Goal: Check status: Check status

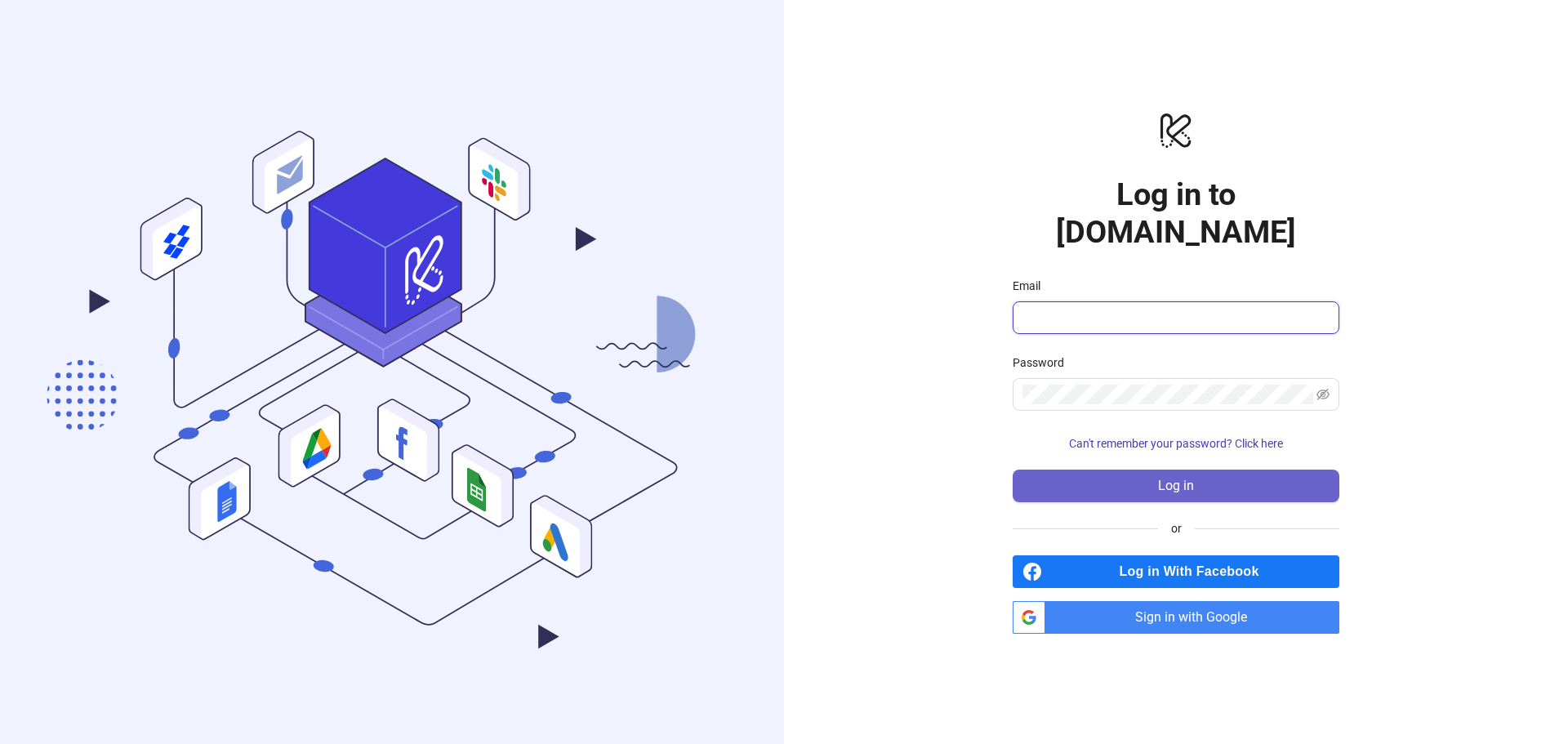
type input "**********"
click at [1184, 479] on span "Log in" at bounding box center [1176, 485] width 36 height 15
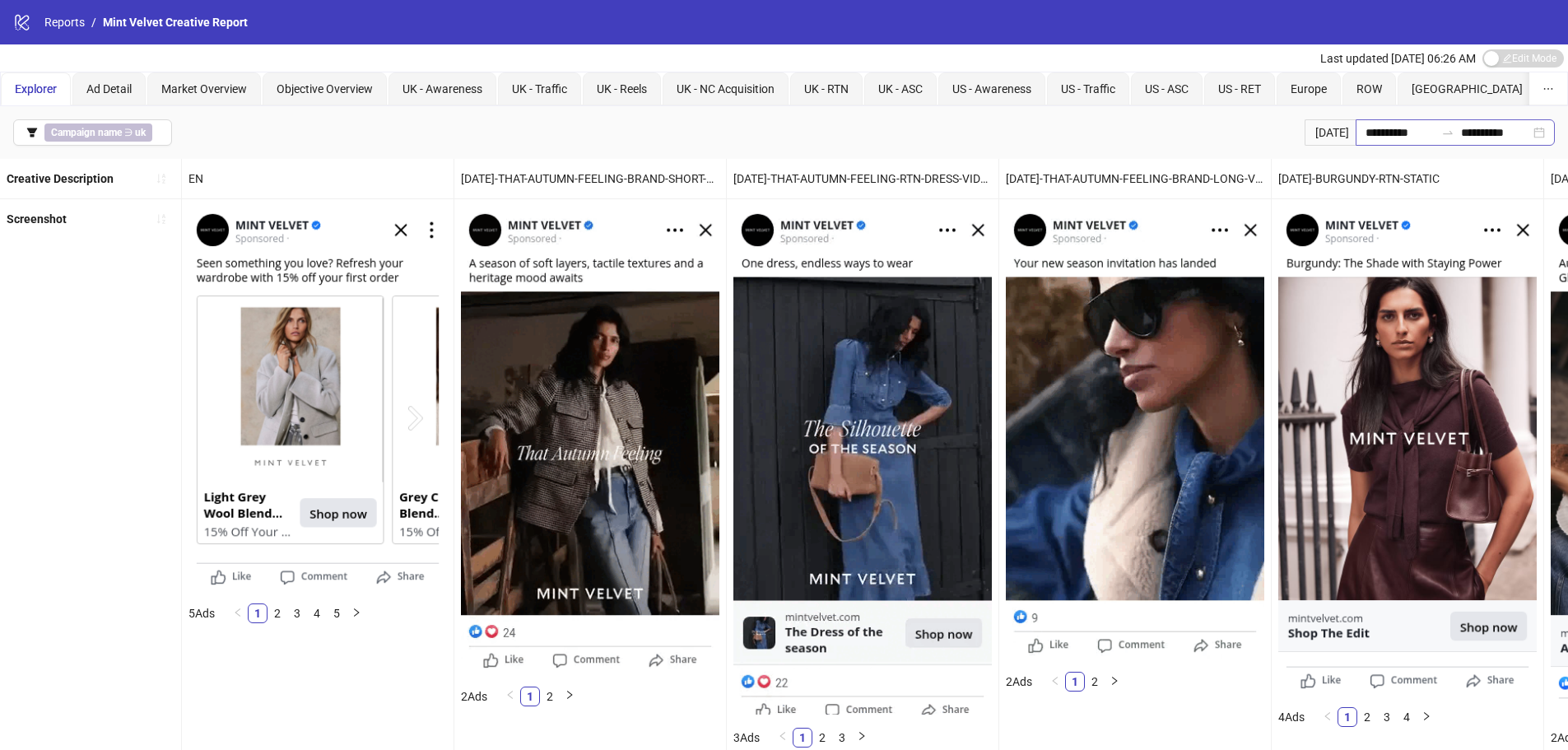
click at [1383, 120] on div "**********" at bounding box center [1456, 132] width 199 height 26
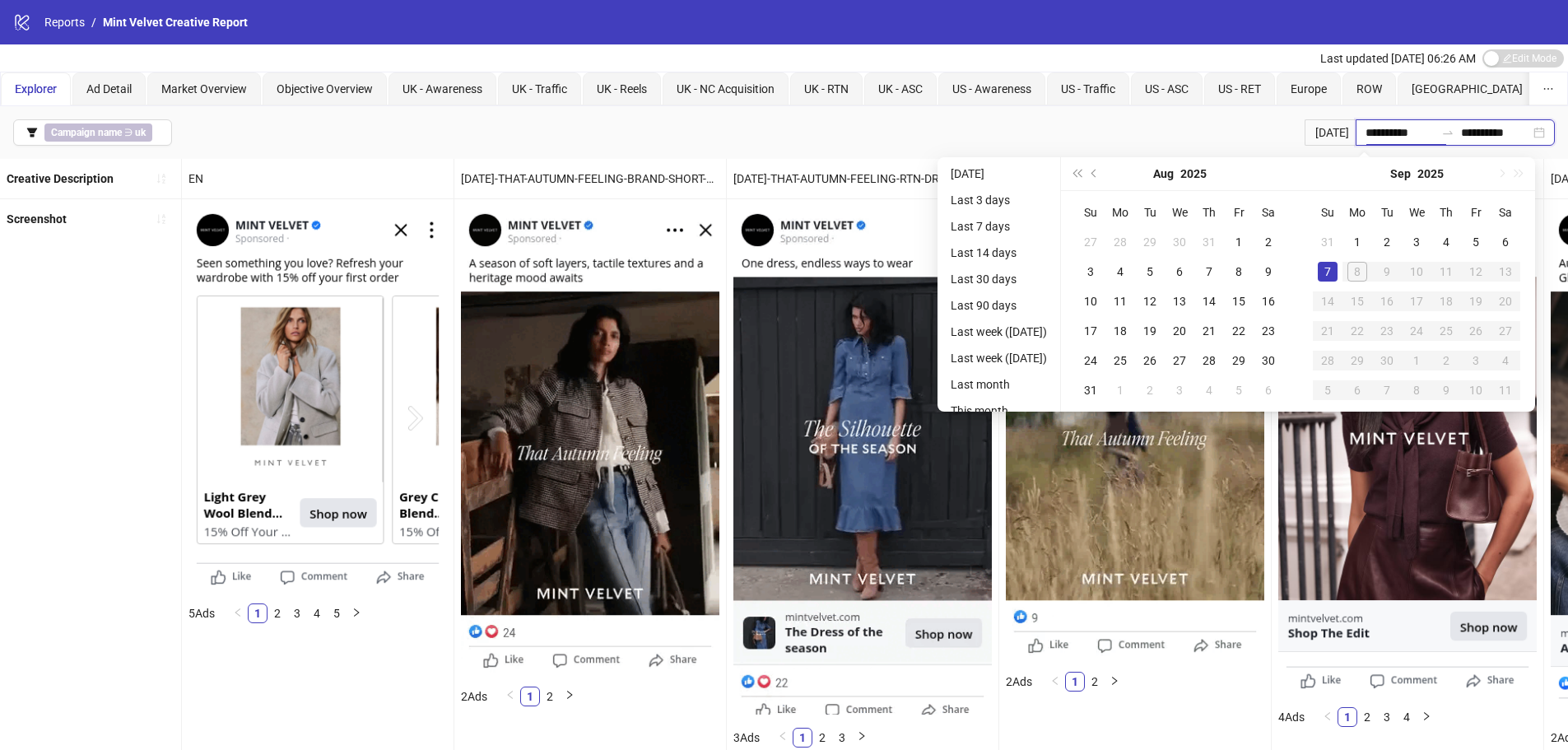
click at [1386, 124] on input "**********" at bounding box center [1400, 132] width 69 height 19
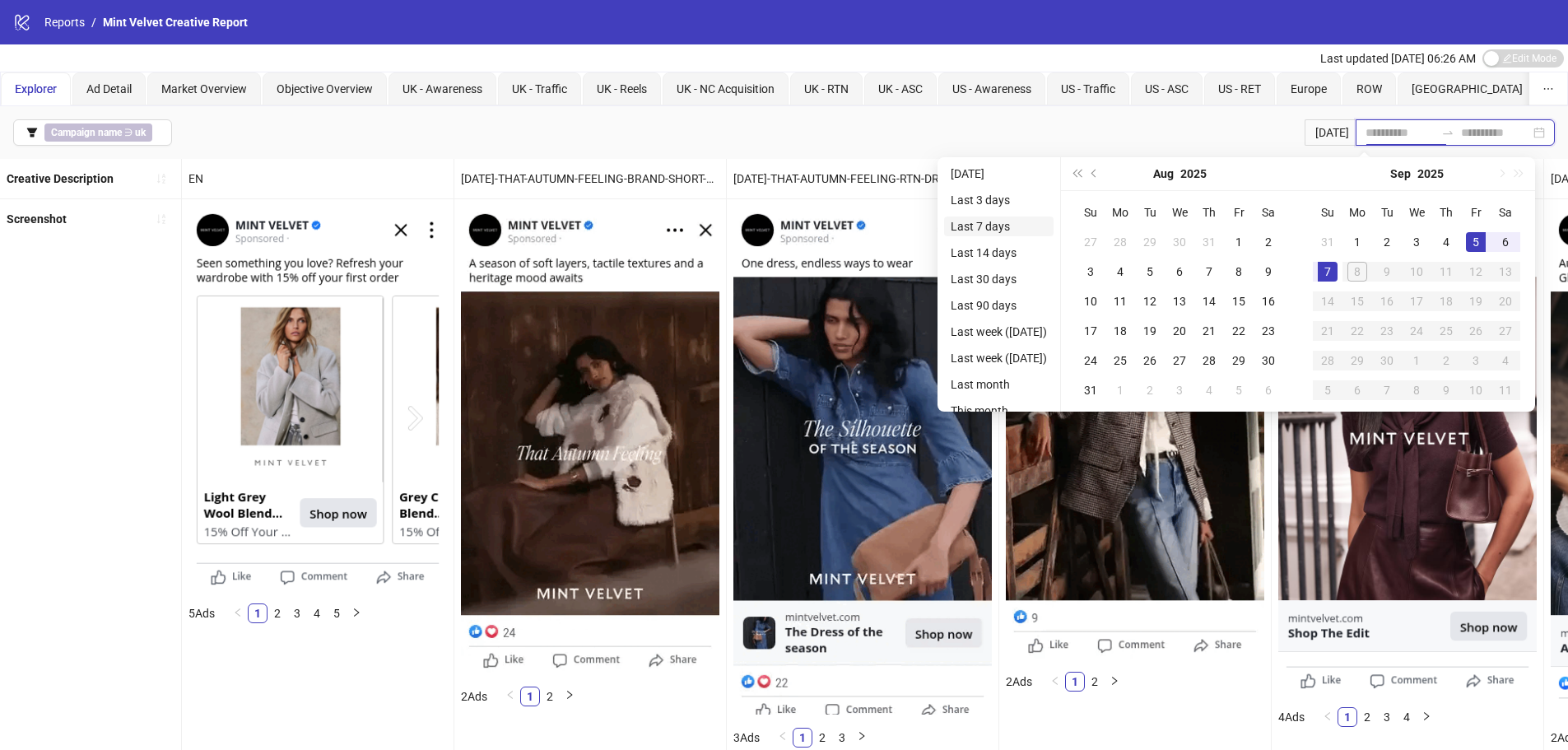
type input "**********"
click at [1002, 217] on li "Last 7 days" at bounding box center [999, 227] width 109 height 20
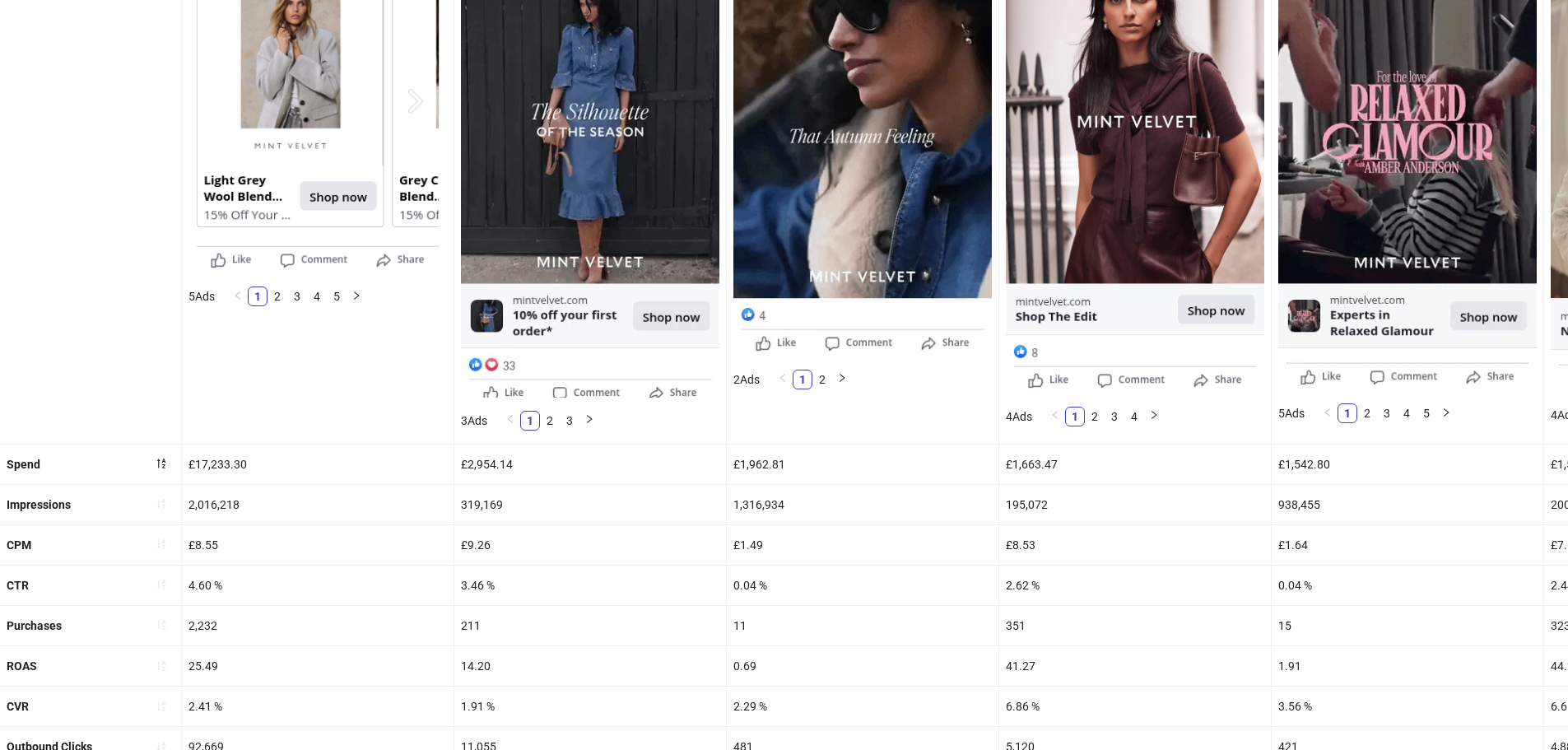
scroll to position [412, 0]
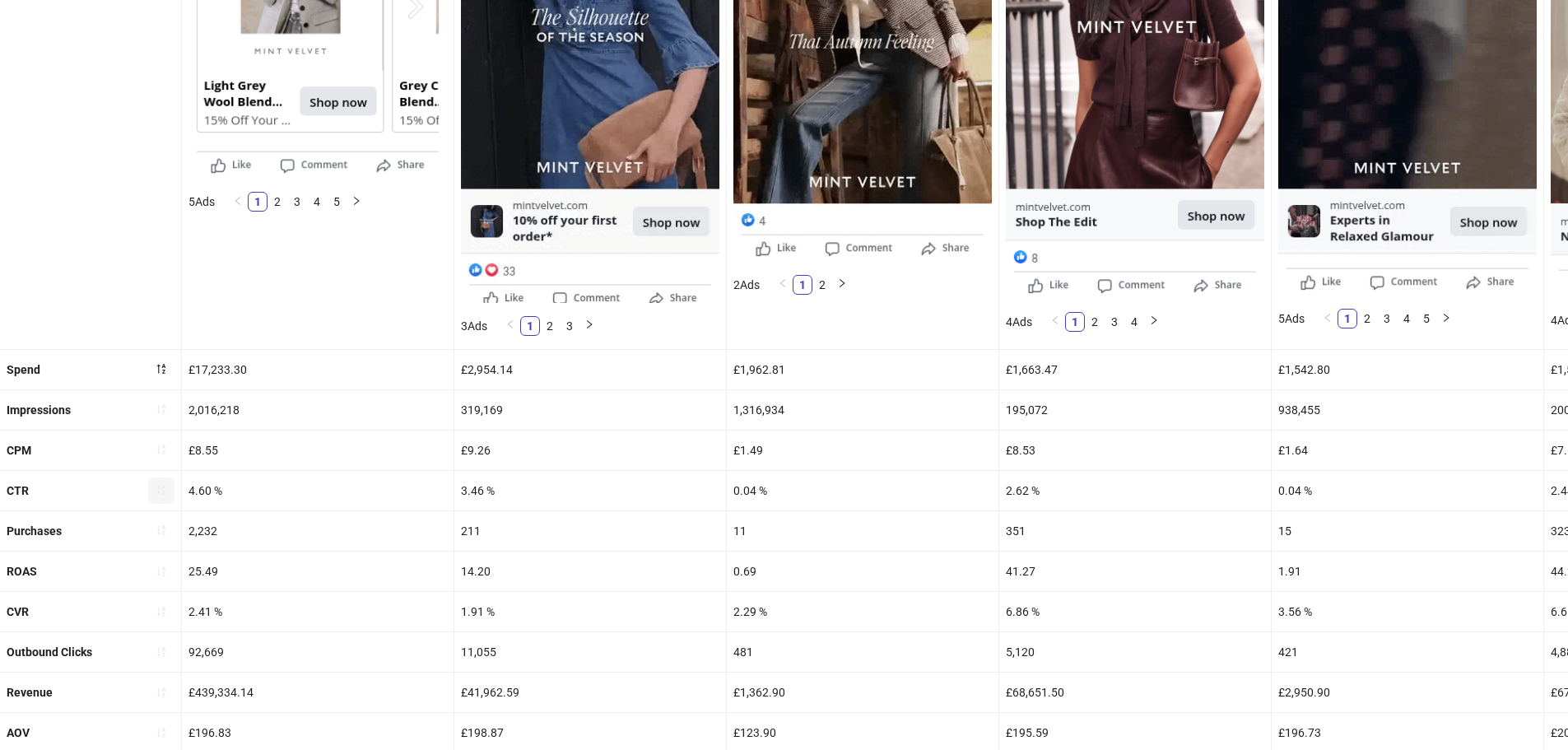
click at [165, 484] on icon "sort-ascending" at bounding box center [161, 490] width 12 height 12
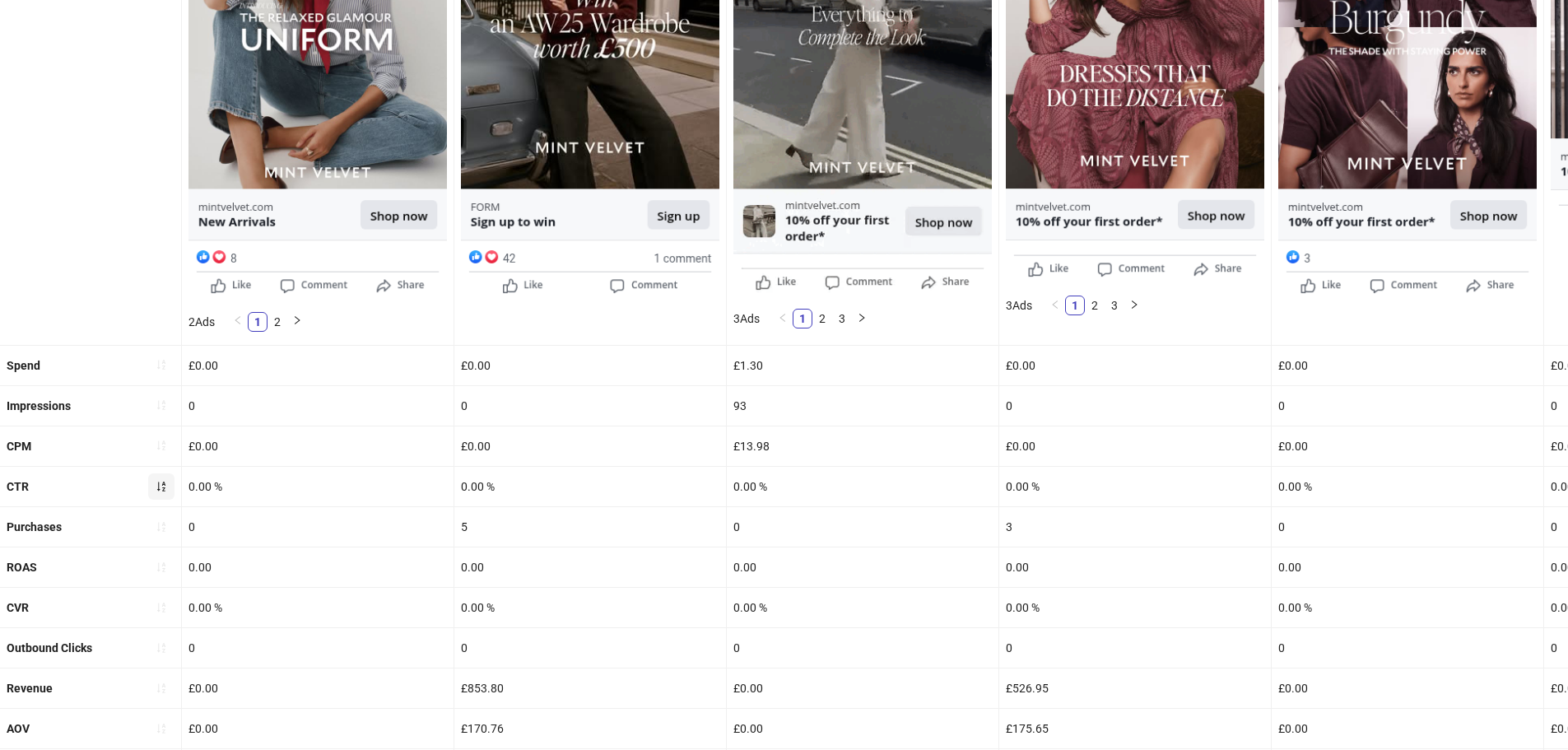
click at [160, 476] on button "button" at bounding box center [161, 486] width 26 height 26
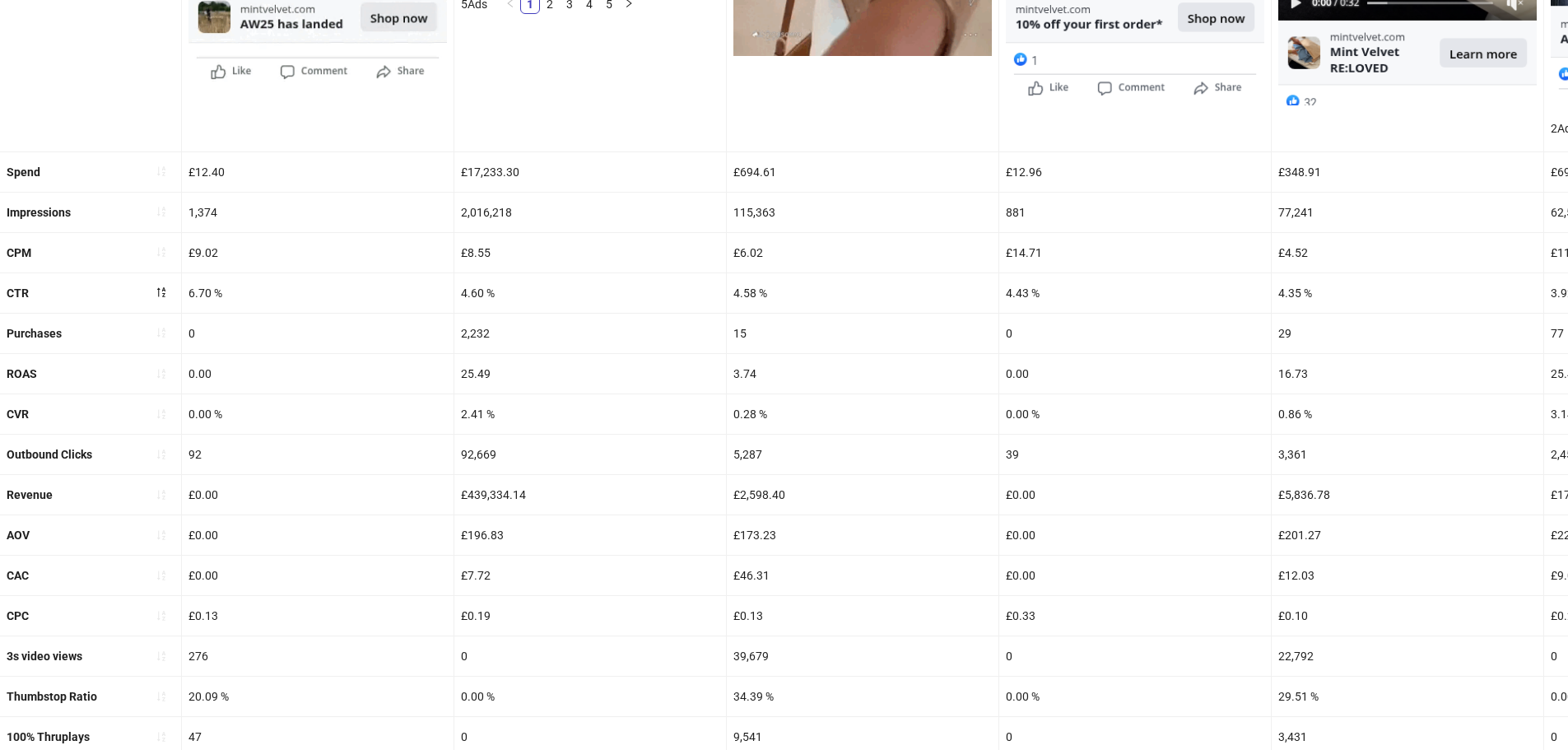
scroll to position [696, 0]
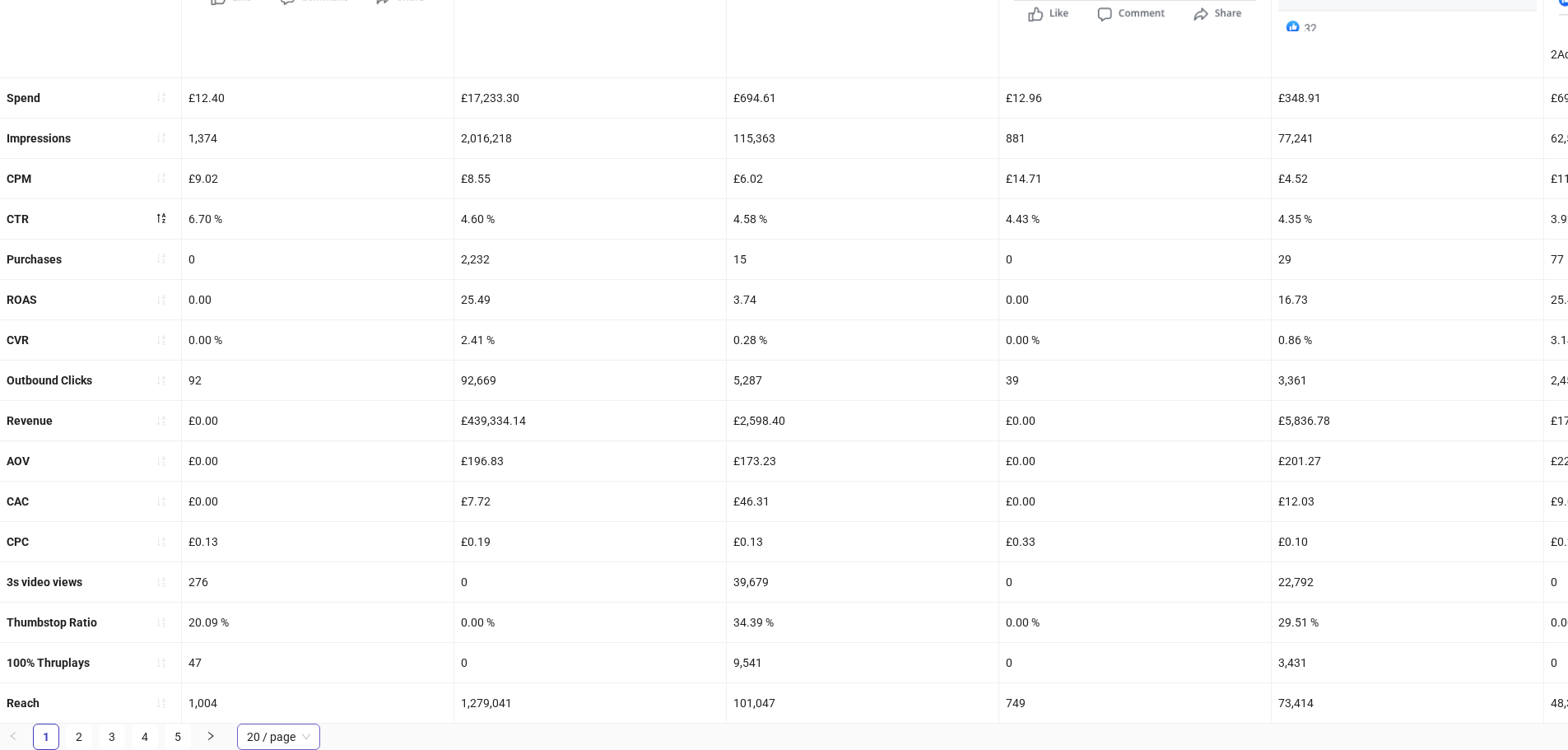
click at [286, 734] on span "20 / page" at bounding box center [278, 736] width 63 height 24
click at [286, 709] on div "100 / page" at bounding box center [278, 704] width 57 height 19
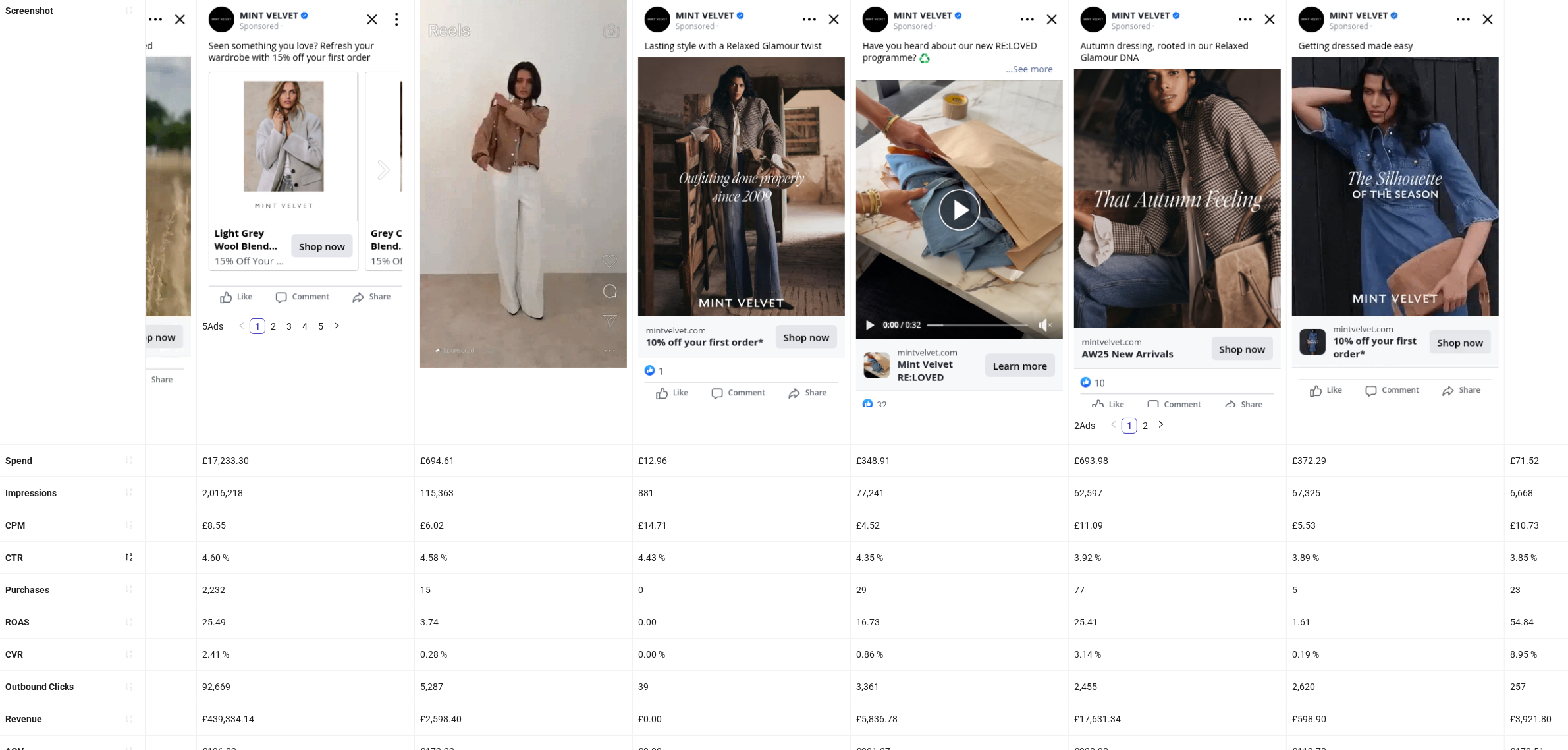
scroll to position [0, 247]
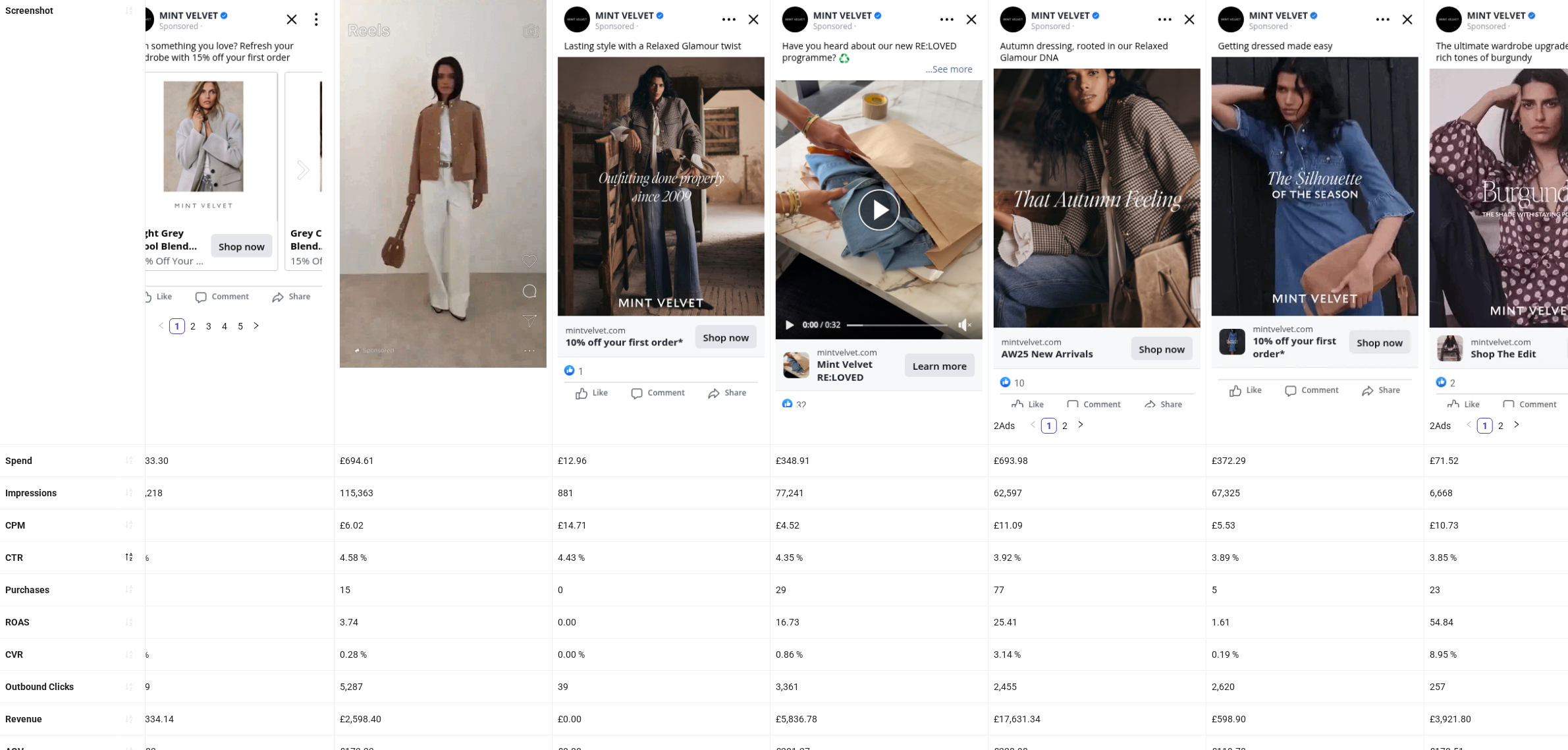
click at [1011, 459] on div "£693.98" at bounding box center [1097, 460] width 217 height 31
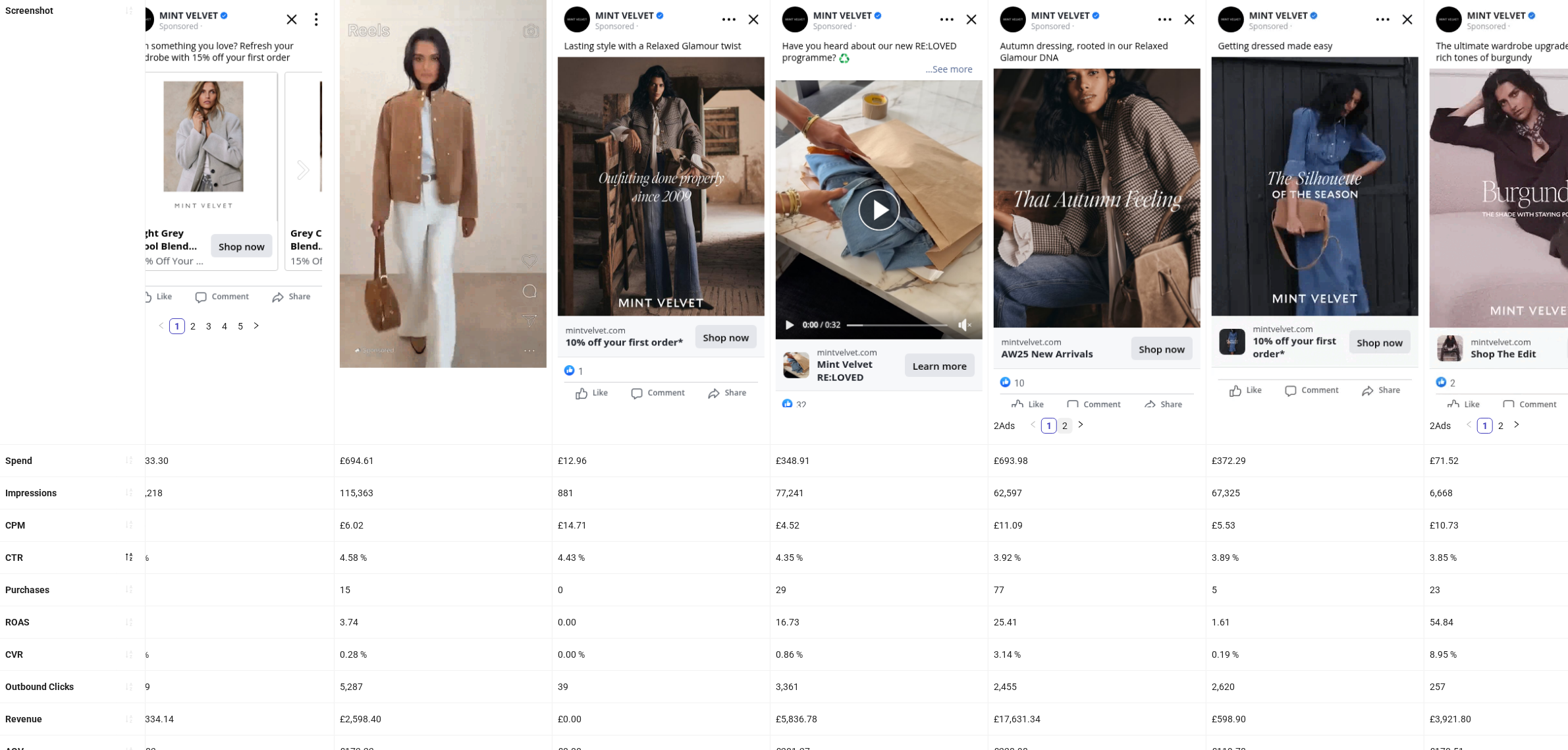
click at [1071, 423] on link "2" at bounding box center [1064, 425] width 15 height 15
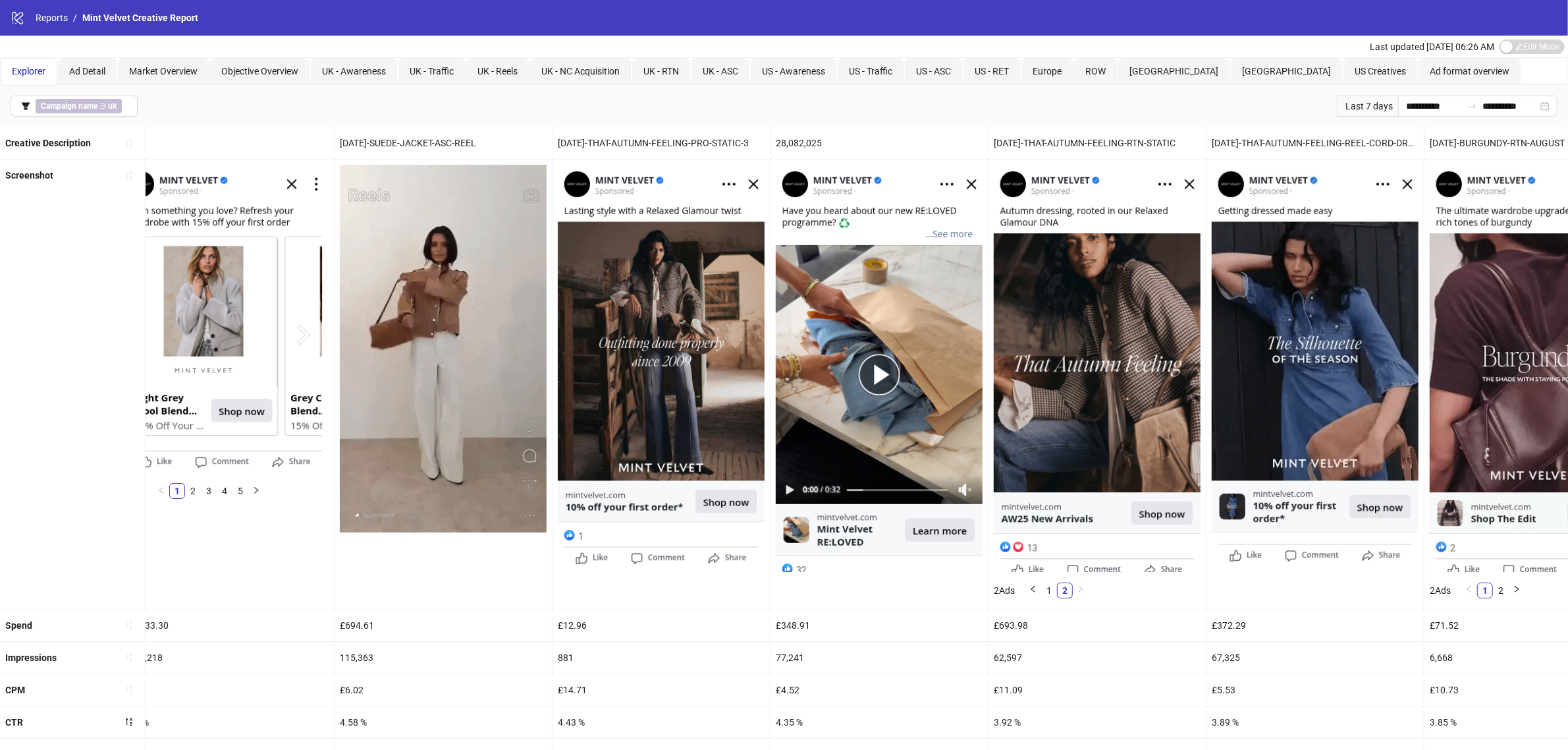
scroll to position [82, 0]
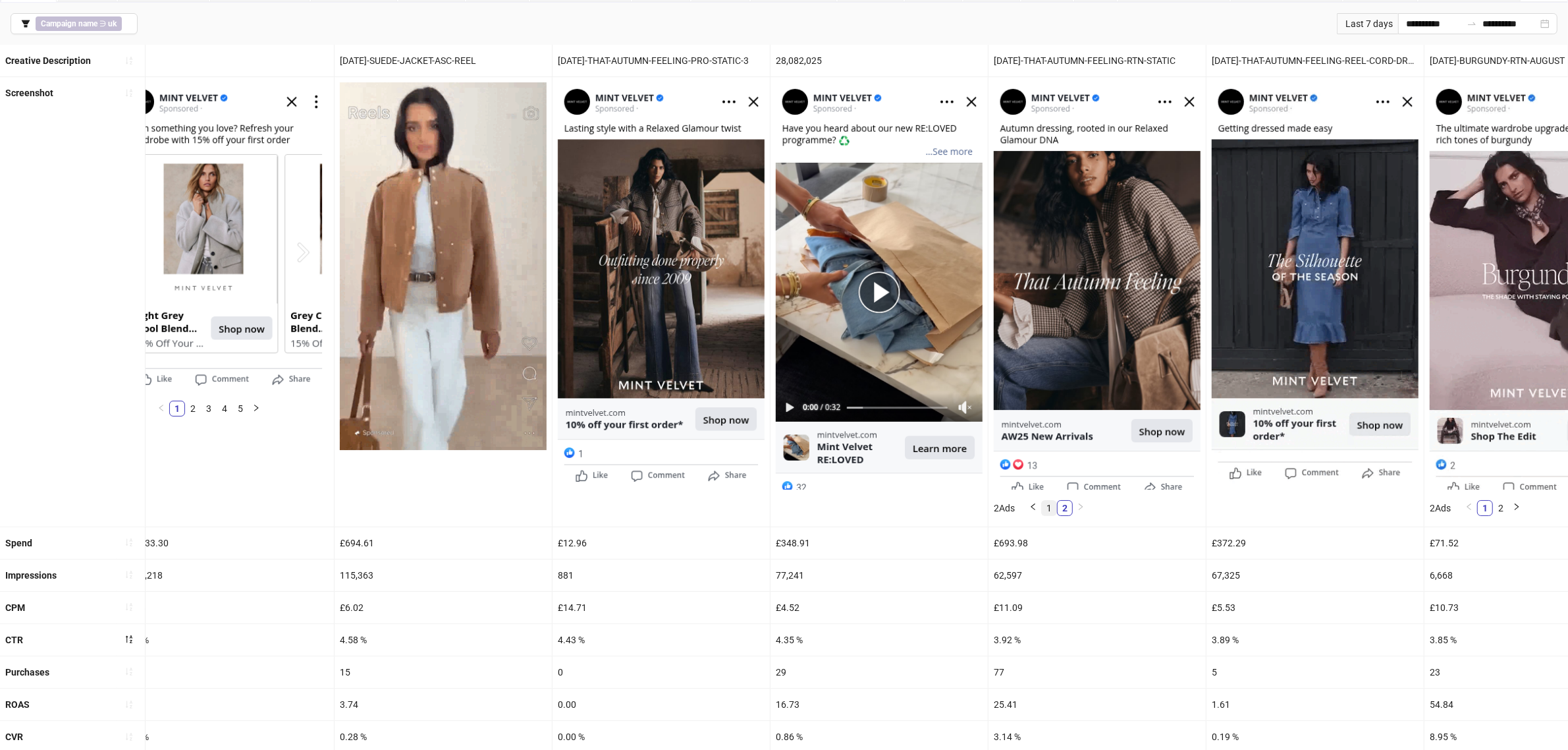
click at [1052, 509] on link "1" at bounding box center [1049, 508] width 15 height 15
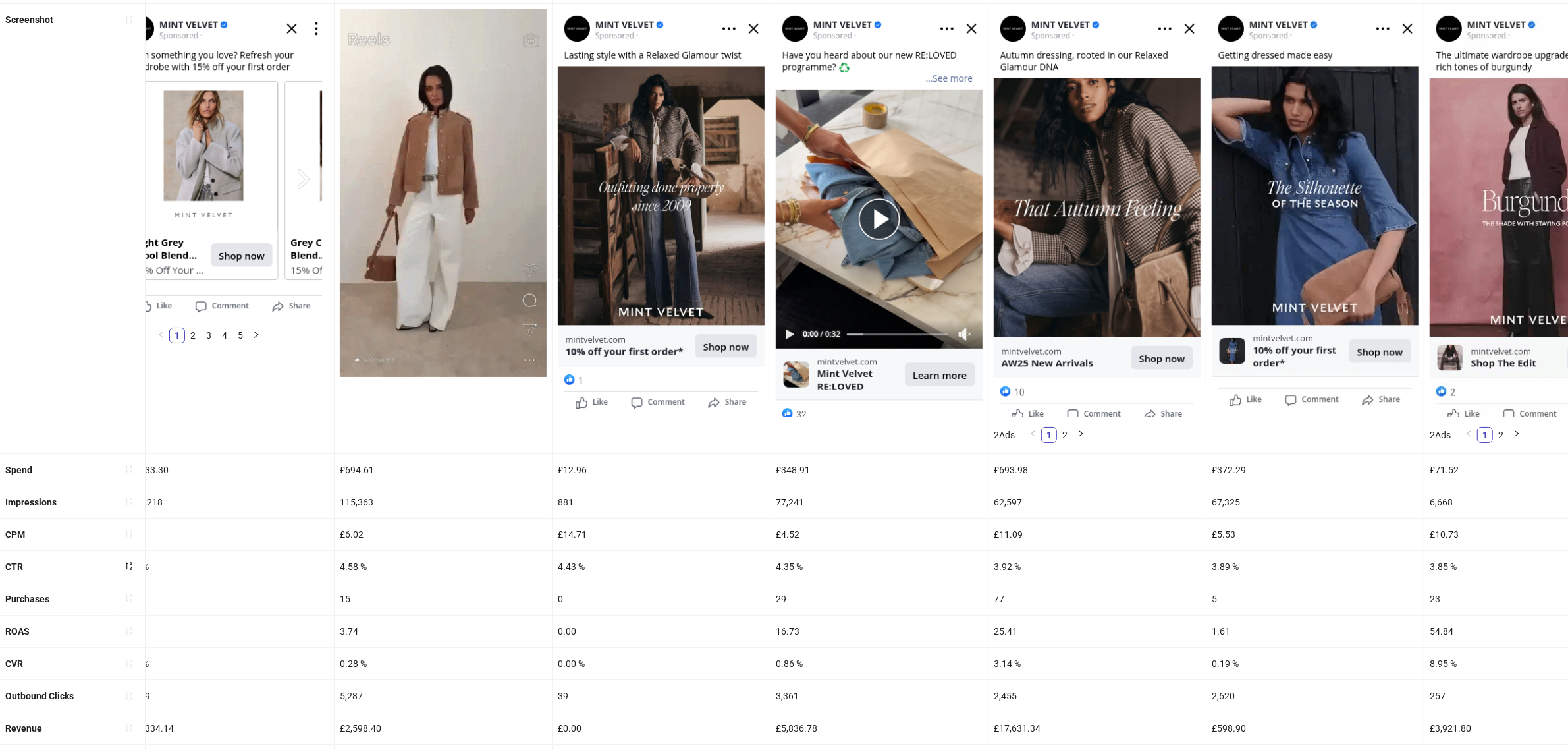
scroll to position [165, 0]
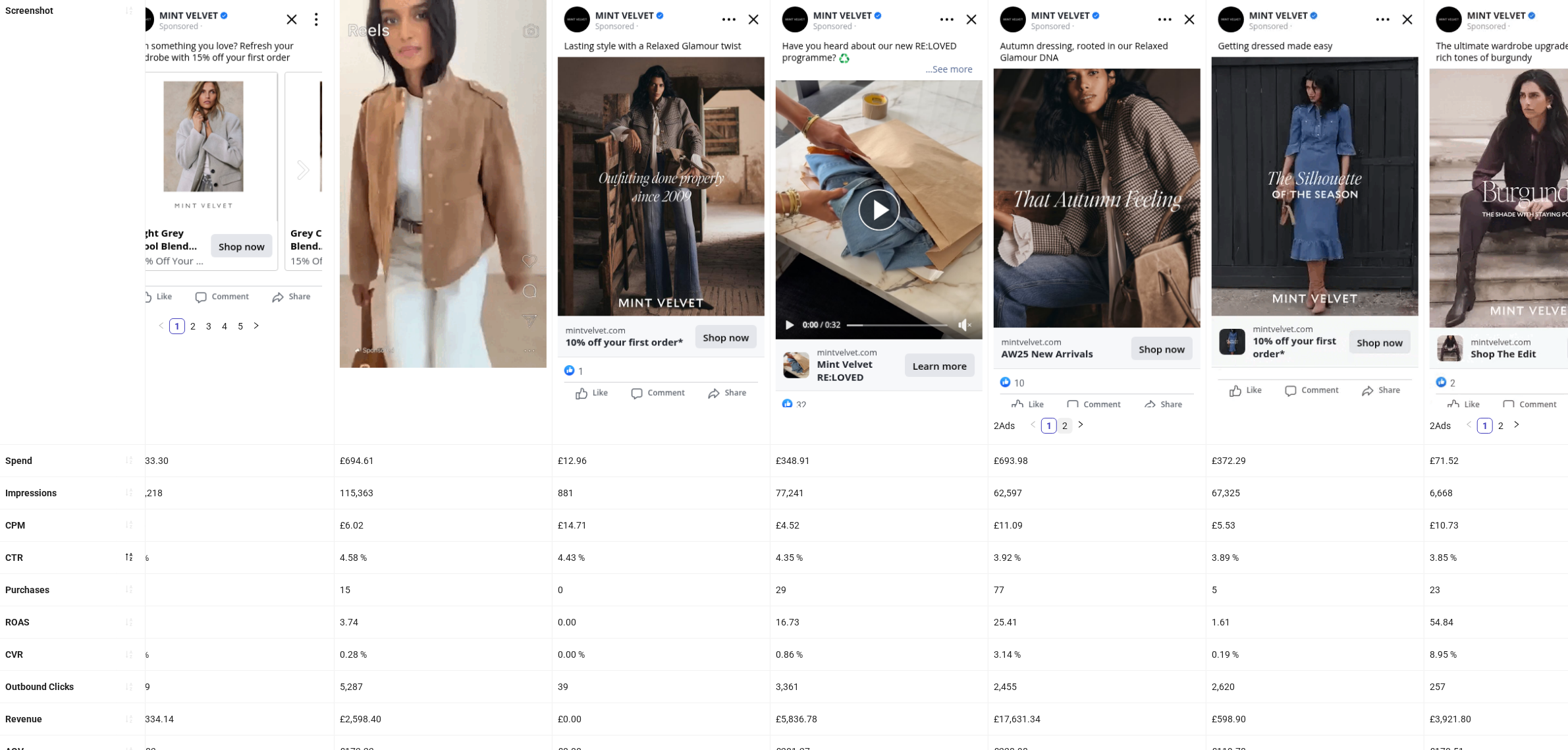
click at [1070, 422] on link "2" at bounding box center [1064, 425] width 15 height 15
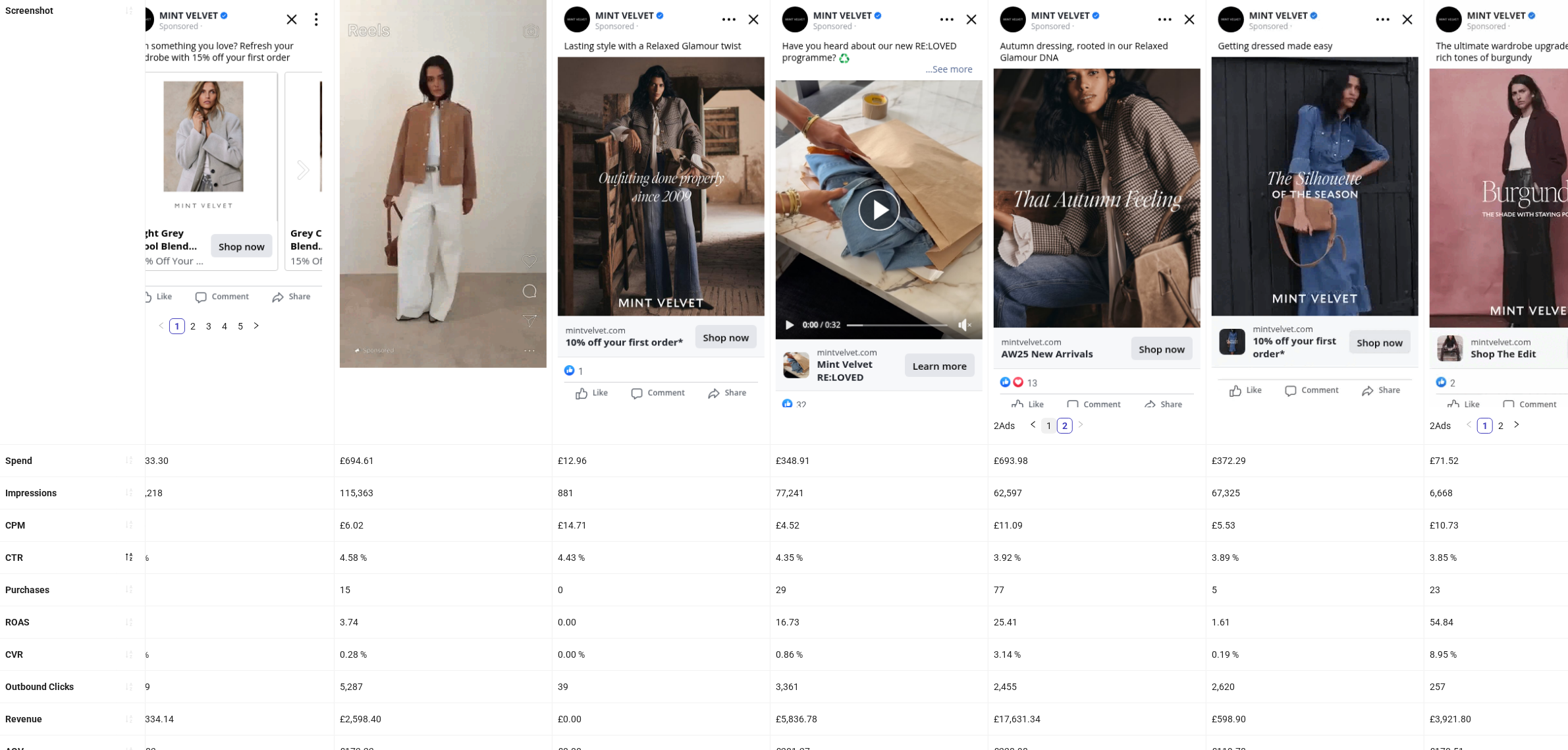
click at [1054, 425] on link "1" at bounding box center [1049, 425] width 15 height 15
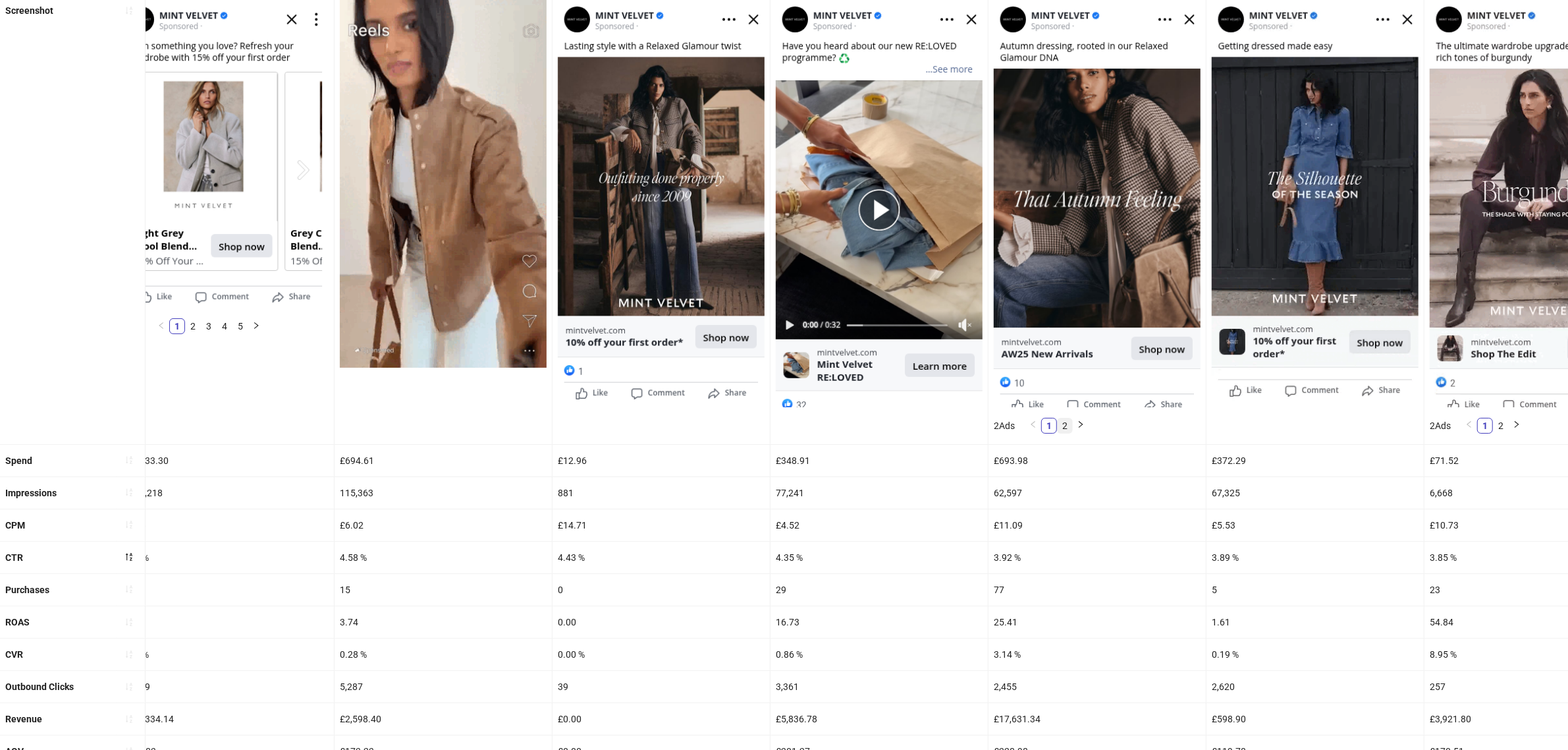
click at [1071, 425] on link "2" at bounding box center [1064, 425] width 15 height 15
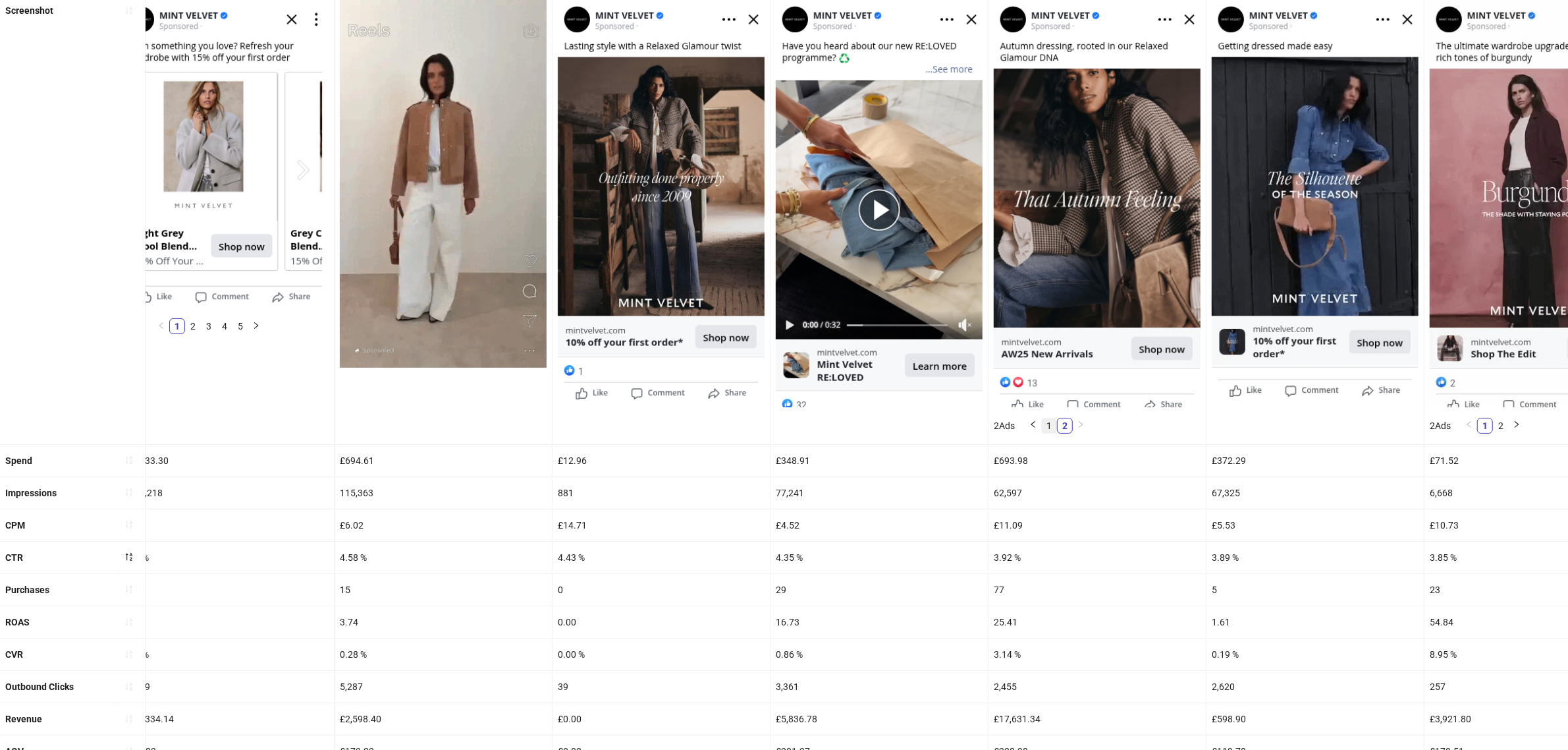
click at [1054, 429] on link "1" at bounding box center [1049, 425] width 15 height 15
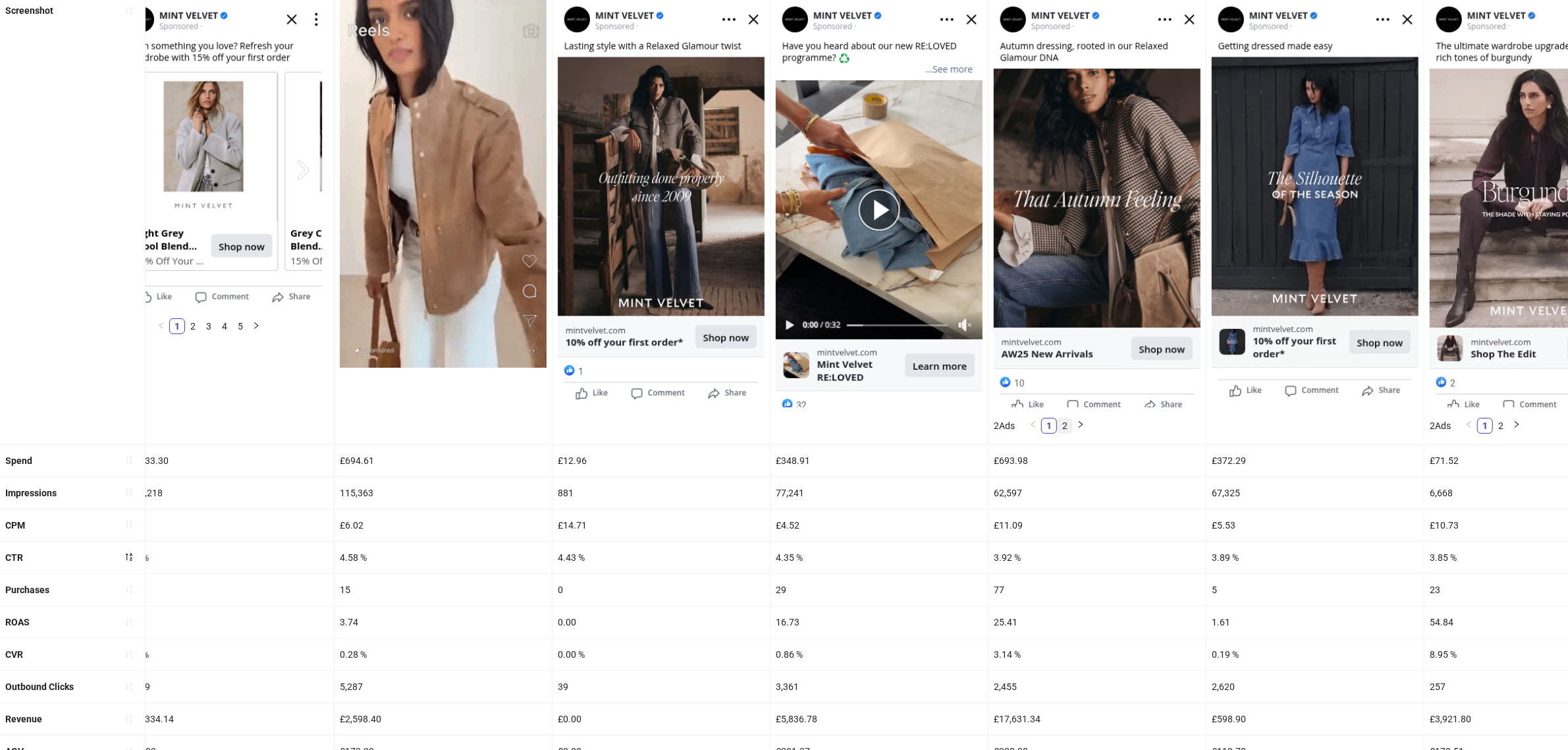
click at [1072, 428] on link "2" at bounding box center [1064, 425] width 15 height 15
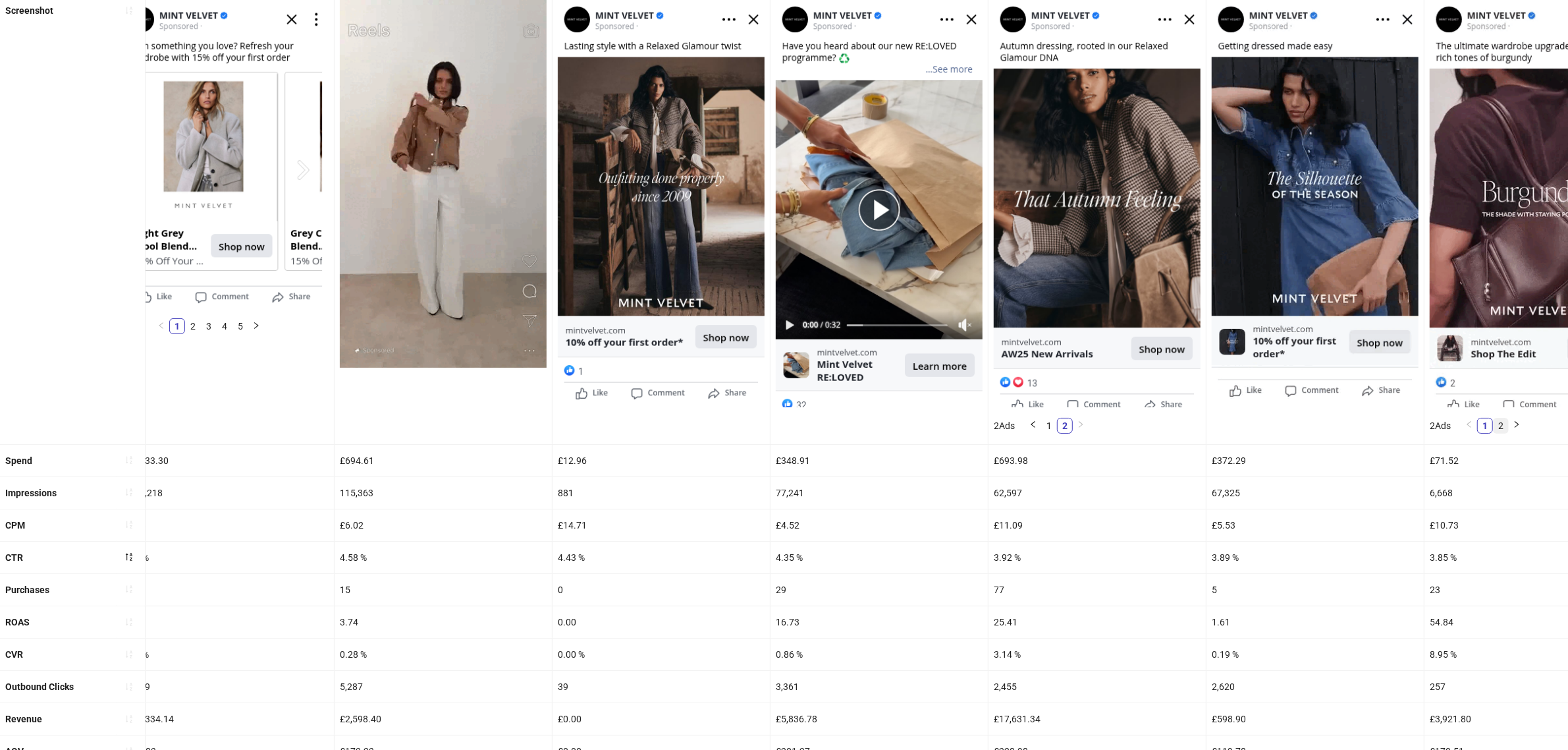
click at [1263, 429] on link "2" at bounding box center [1500, 425] width 15 height 15
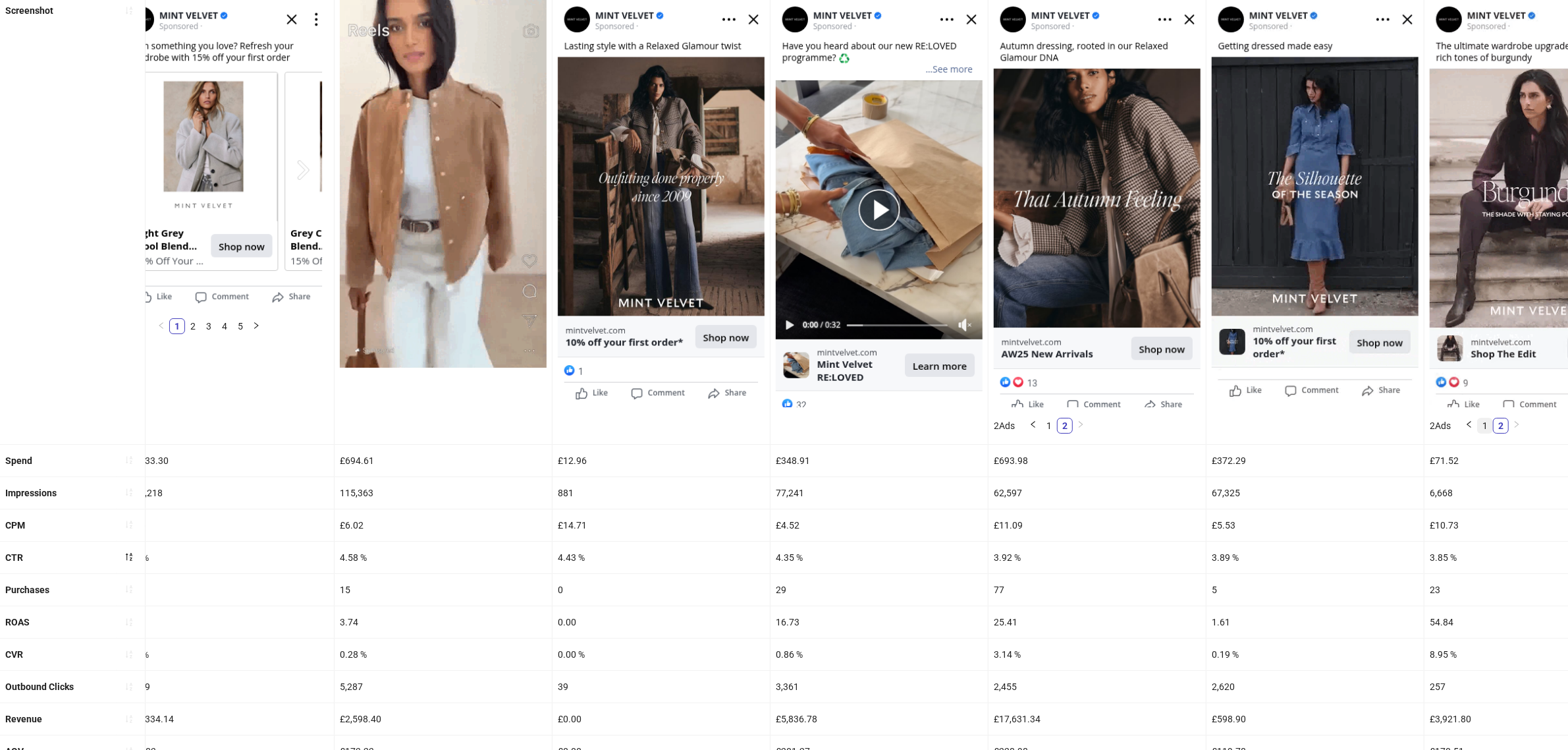
click at [1263, 430] on link "1" at bounding box center [1484, 425] width 15 height 15
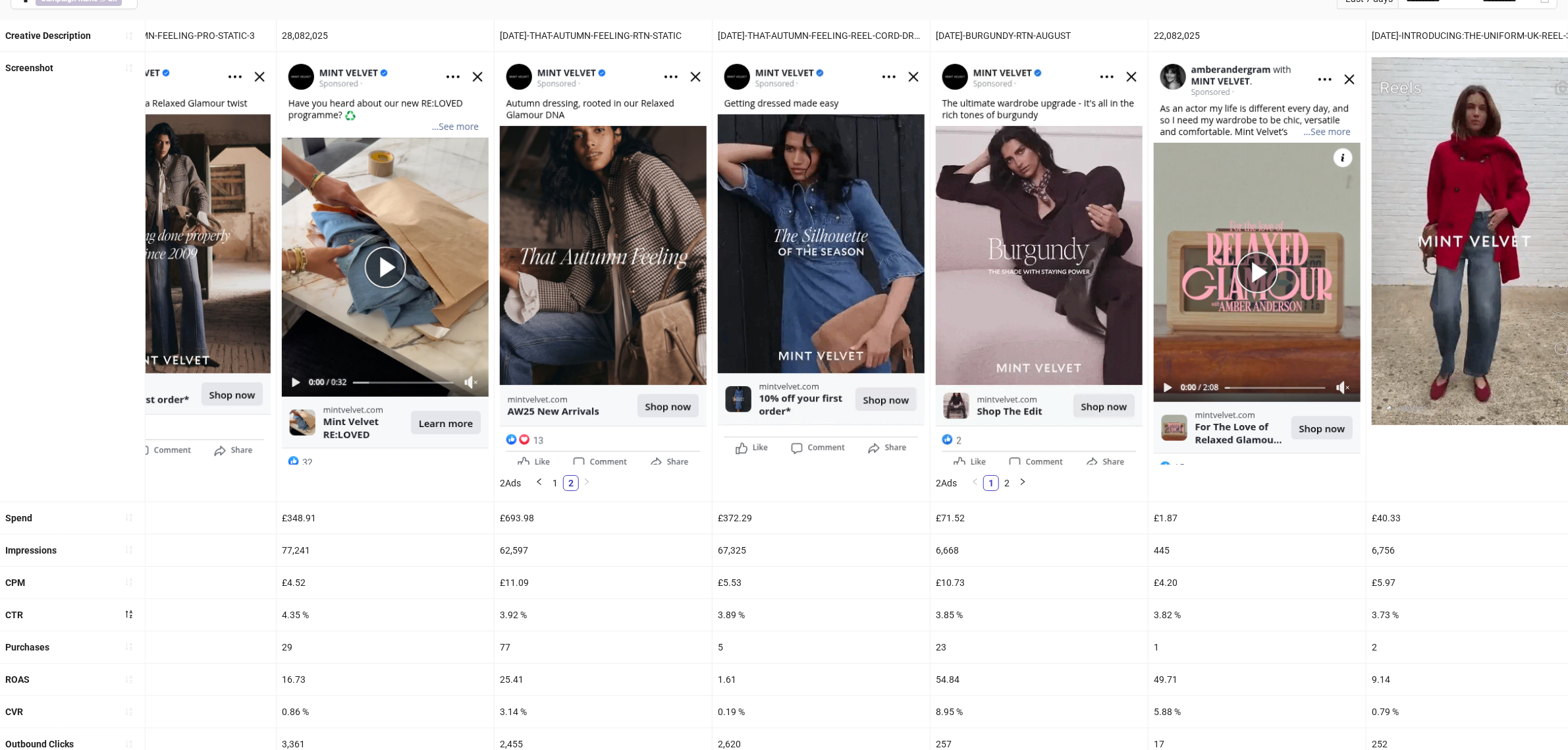
scroll to position [5, 0]
